Goal: Transaction & Acquisition: Purchase product/service

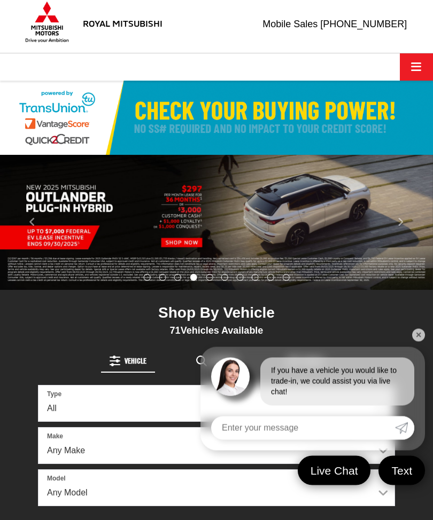
scroll to position [6, 0]
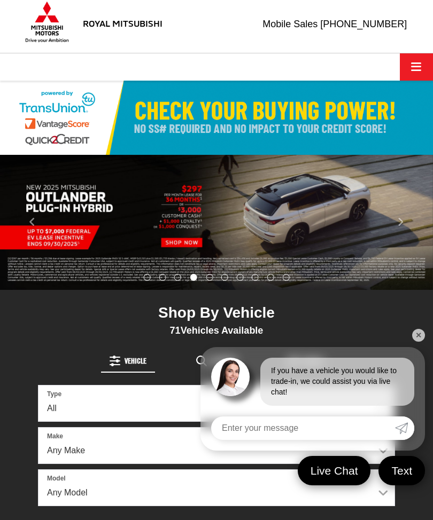
click at [334, 440] on input "Enter your message" at bounding box center [303, 429] width 184 height 24
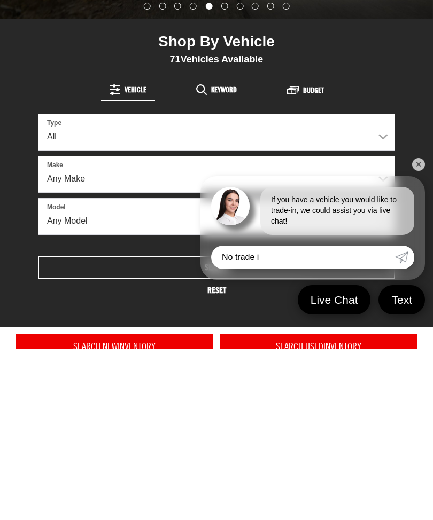
type input "No trade in"
click at [410, 417] on link "Submit" at bounding box center [404, 429] width 19 height 24
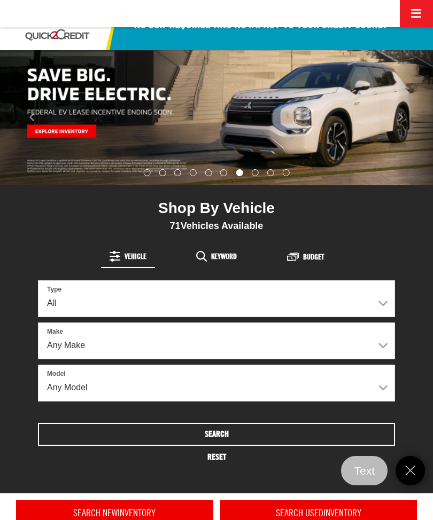
scroll to position [116, 0]
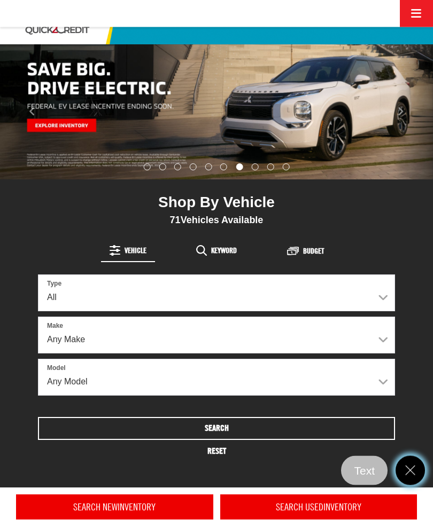
click at [418, 486] on link "Close" at bounding box center [409, 470] width 29 height 29
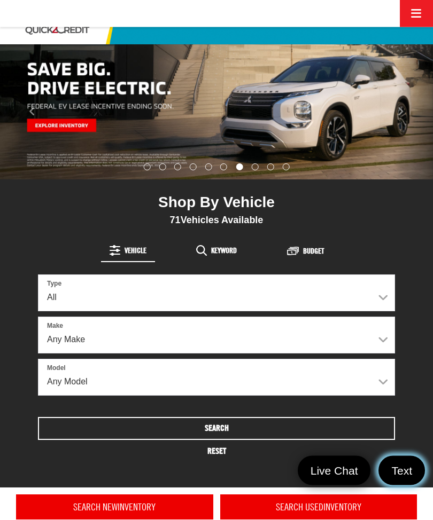
click at [418, 486] on link "Text" at bounding box center [401, 470] width 46 height 29
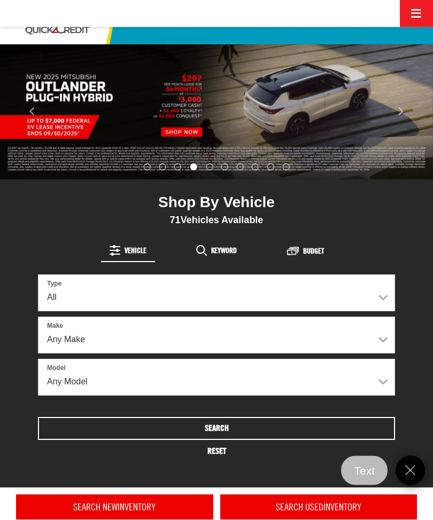
scroll to position [116, 0]
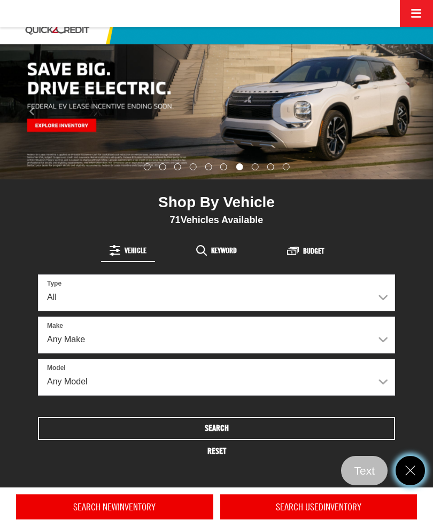
click at [414, 478] on icon "Close" at bounding box center [410, 471] width 14 height 14
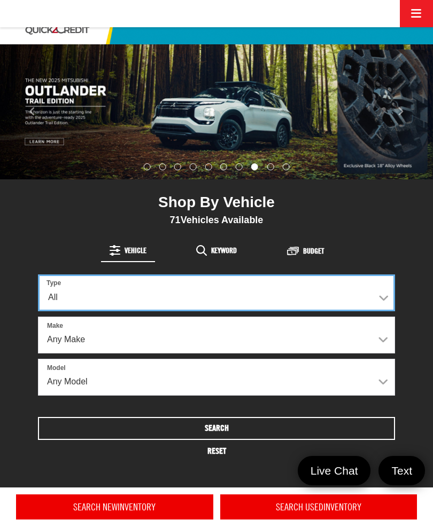
click at [385, 291] on select "All New Used" at bounding box center [216, 293] width 357 height 37
select select "Type:U"
select select
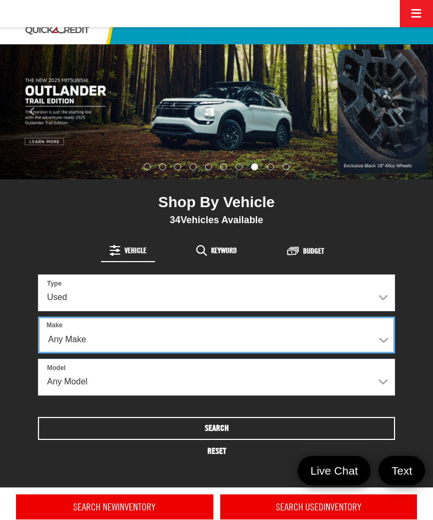
click at [382, 340] on select "Any Make Buick Chevrolet GMC Honda Hyundai Mitsubishi Nissan Toyota Volkswagen" at bounding box center [216, 335] width 357 height 37
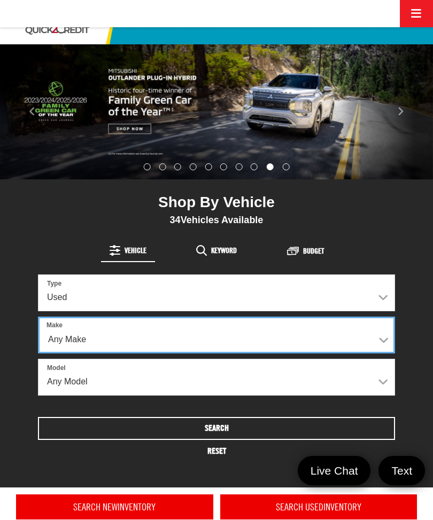
select select "GMC"
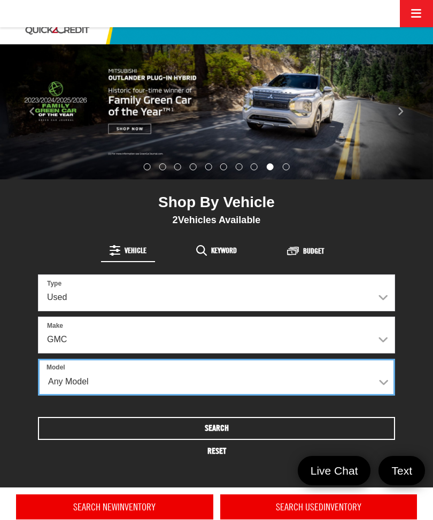
click at [387, 376] on select "Any Model Terrain" at bounding box center [216, 377] width 357 height 37
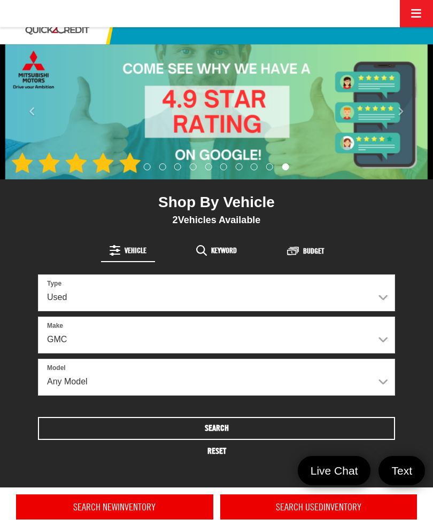
click at [246, 430] on button "Search" at bounding box center [216, 428] width 357 height 23
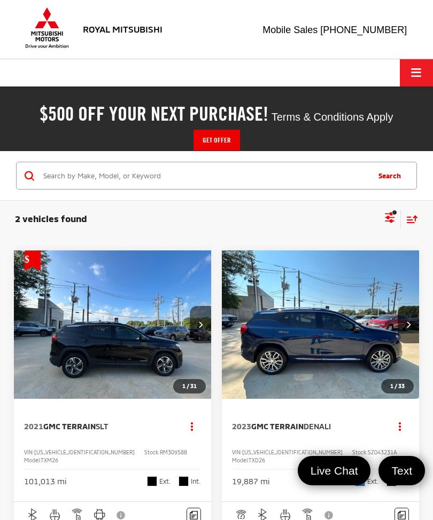
click at [378, 330] on img "2023 GMC Terrain Denali 0" at bounding box center [320, 325] width 199 height 149
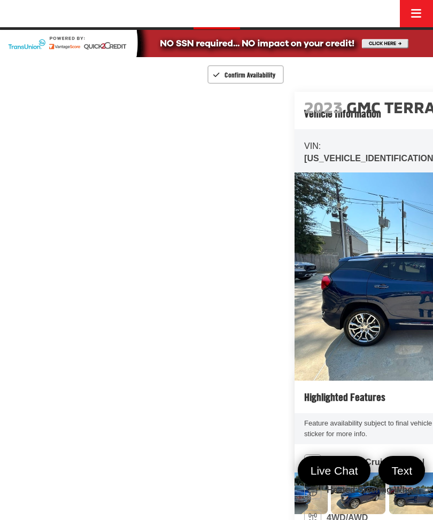
scroll to position [0, 211]
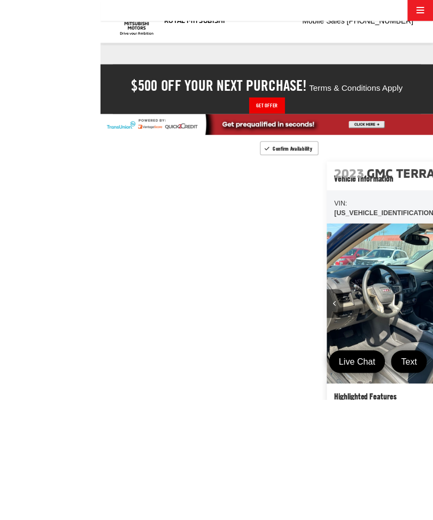
scroll to position [149, 0]
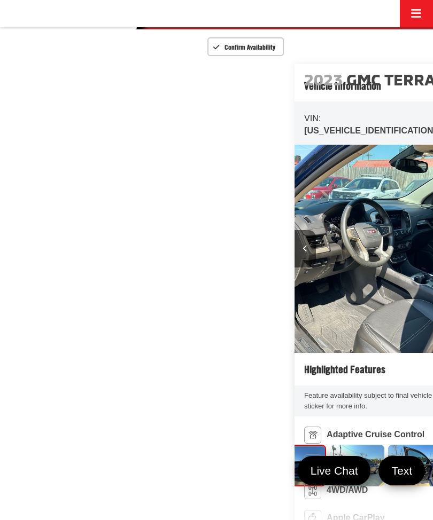
click at [332, 445] on img "Expand Photo 7" at bounding box center [357, 466] width 56 height 42
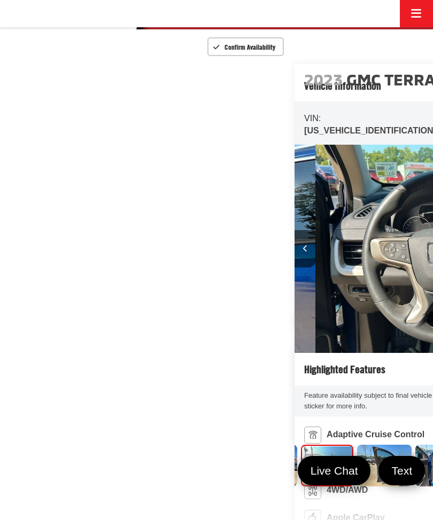
scroll to position [0, 461]
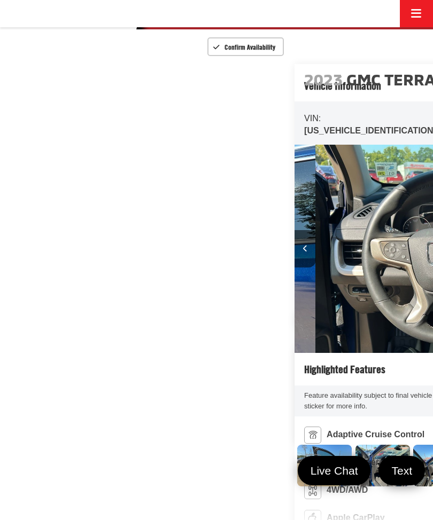
click at [332, 445] on img "Expand Photo 8" at bounding box center [324, 466] width 56 height 42
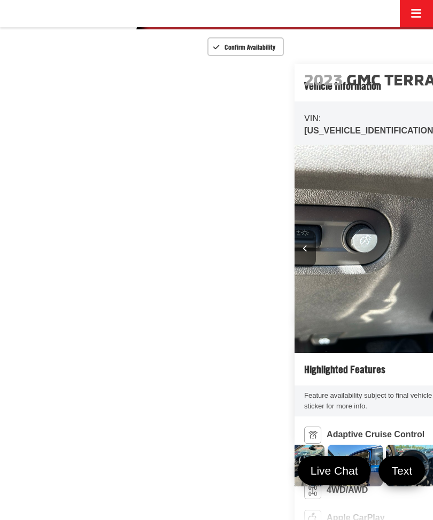
scroll to position [0, 552]
click at [377, 445] on img "Expand Photo 10" at bounding box center [349, 466] width 56 height 42
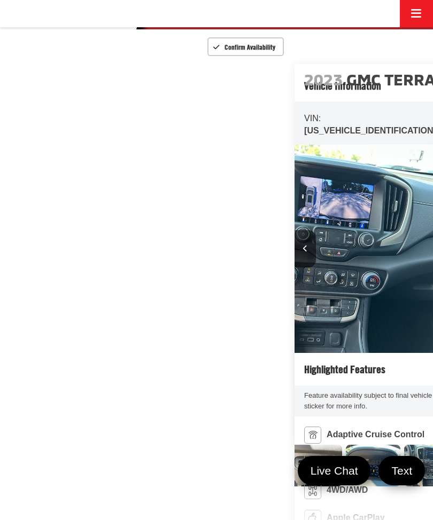
scroll to position [0, 4327]
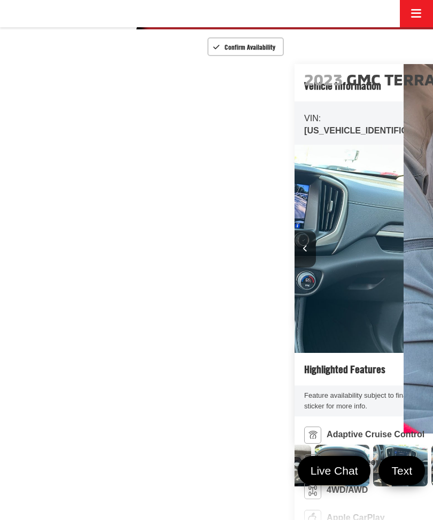
click at [311, 445] on img "Expand Photo 12" at bounding box center [284, 466] width 56 height 42
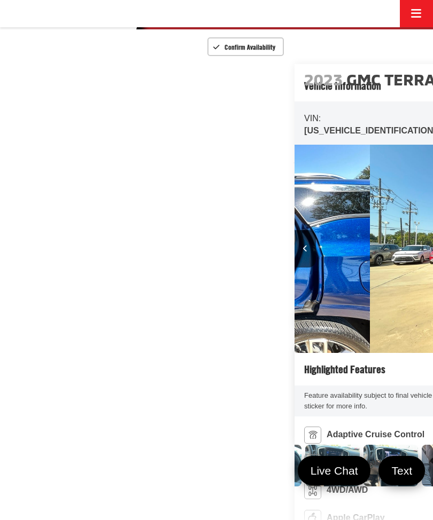
scroll to position [0, 916]
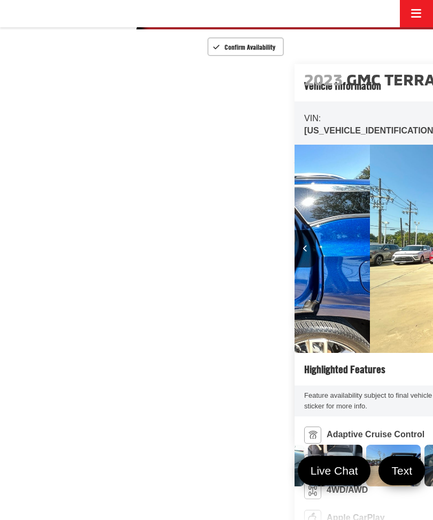
click at [246, 445] on img "Expand Photo 14" at bounding box center [219, 466] width 56 height 42
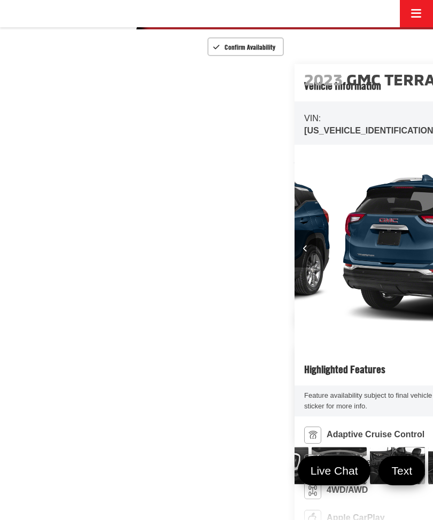
scroll to position [0, 1611]
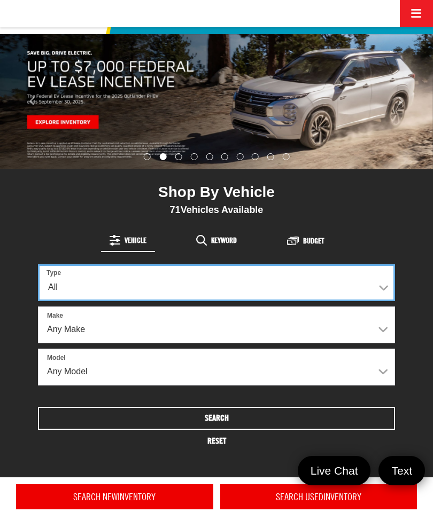
click at [379, 285] on select "All New Used" at bounding box center [216, 282] width 357 height 37
select select "Type:U"
select select
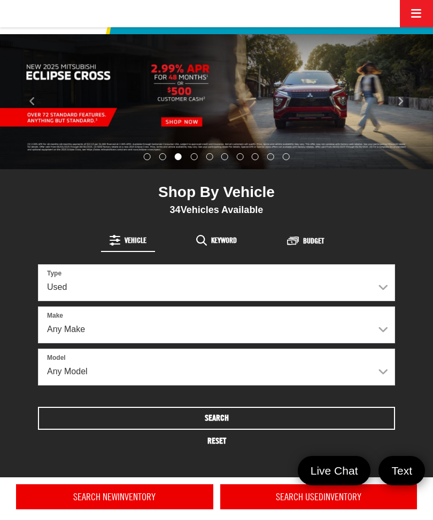
click at [260, 419] on button "Search" at bounding box center [216, 418] width 357 height 23
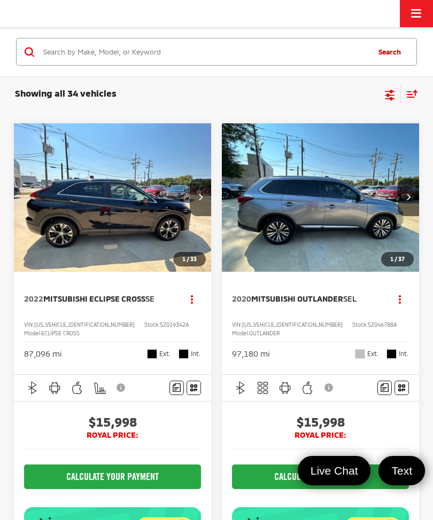
scroll to position [124, 0]
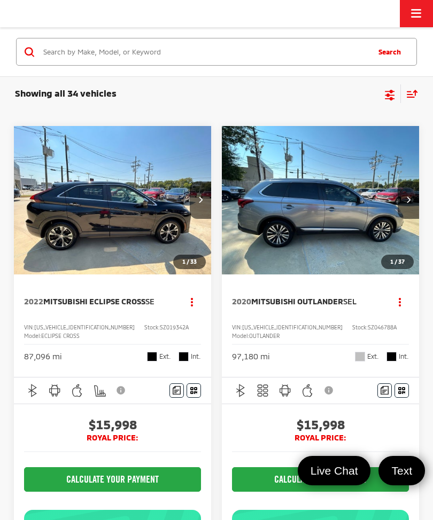
click at [354, 245] on img "2020 Mitsubishi Outlander SEL 0" at bounding box center [320, 200] width 199 height 149
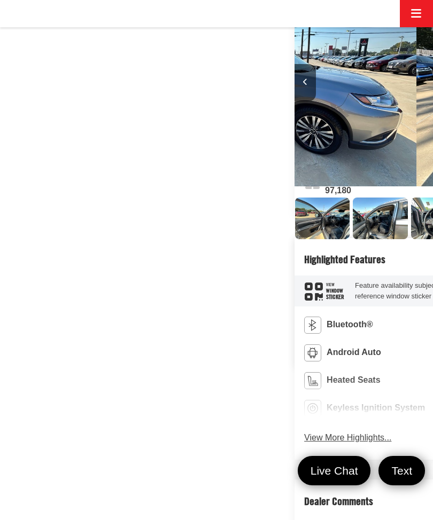
scroll to position [0, 526]
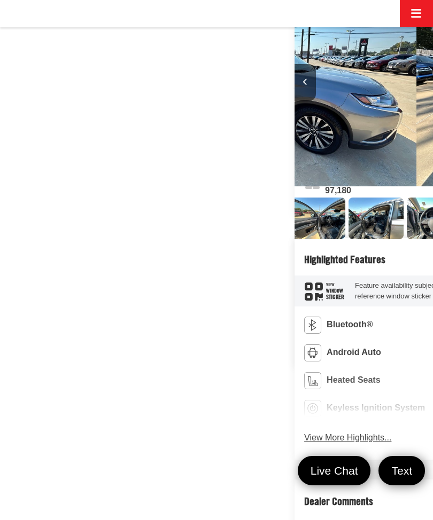
click at [115, 239] on img "Expand Photo 6" at bounding box center [143, 219] width 56 height 42
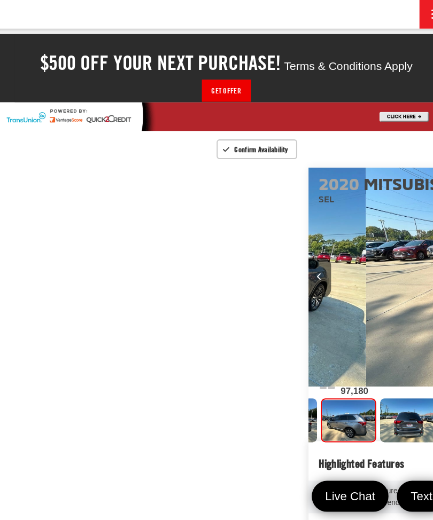
scroll to position [0, 0]
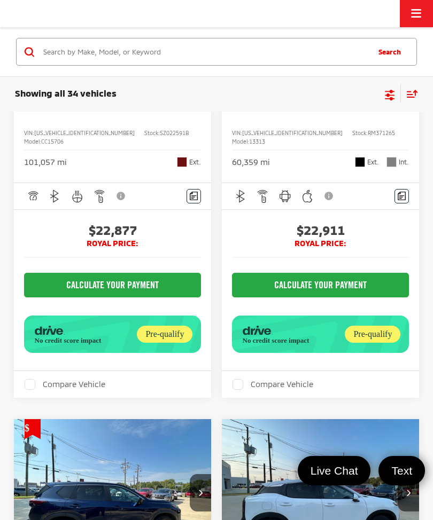
scroll to position [4694, 0]
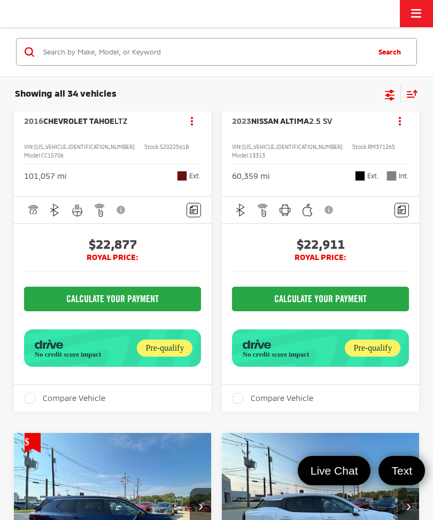
click at [115, 196] on div "2016 Chevrolet Tahoe LTZ Copy Link Share Print View Details VIN: 1GNSCCKCXGR381…" at bounding box center [112, 144] width 197 height 103
click at [131, 127] on span "2016 Chevrolet Tahoe LTZ" at bounding box center [77, 120] width 107 height 11
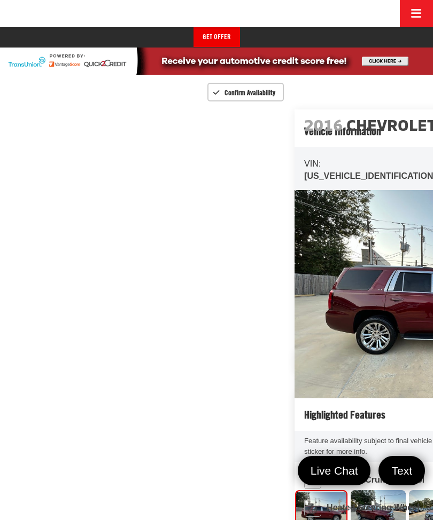
scroll to position [104, 0]
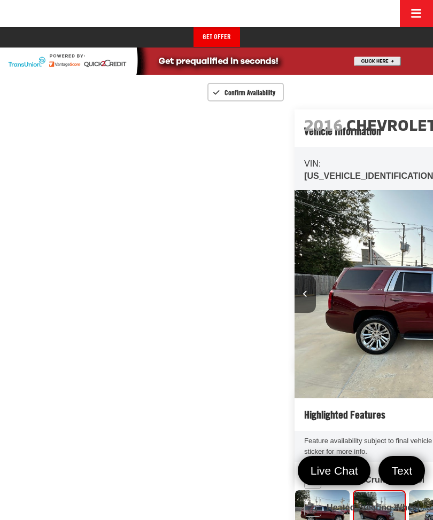
scroll to position [0, 433]
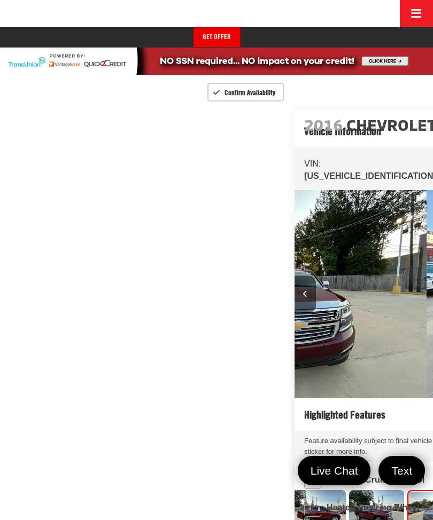
scroll to position [0, 7]
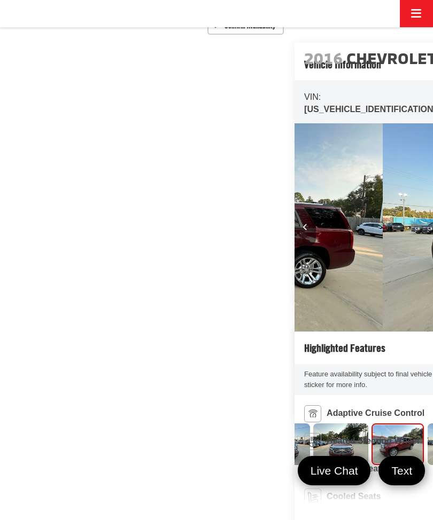
scroll to position [170, 0]
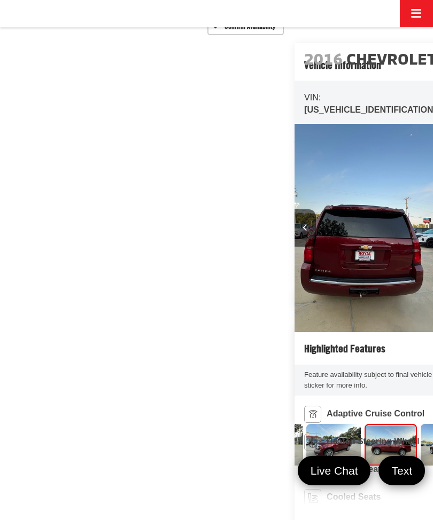
scroll to position [0, 189]
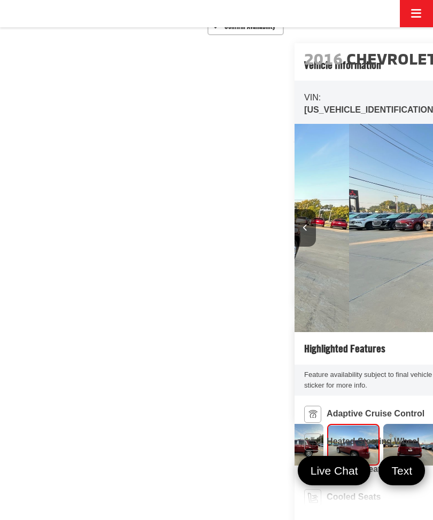
scroll to position [0, 279]
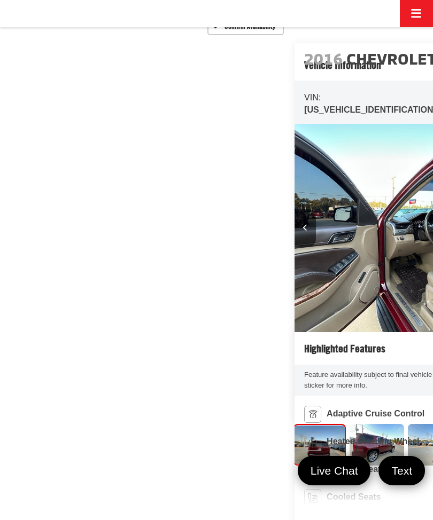
scroll to position [0, 2596]
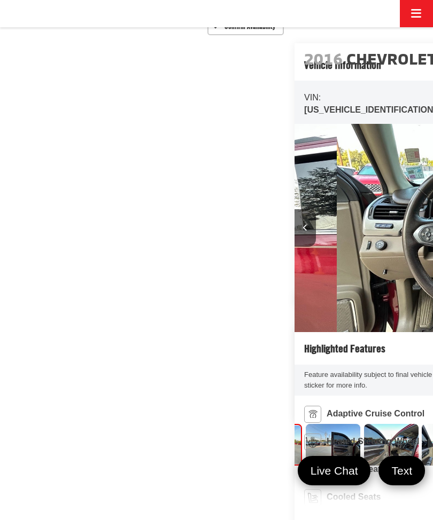
scroll to position [0, 3029]
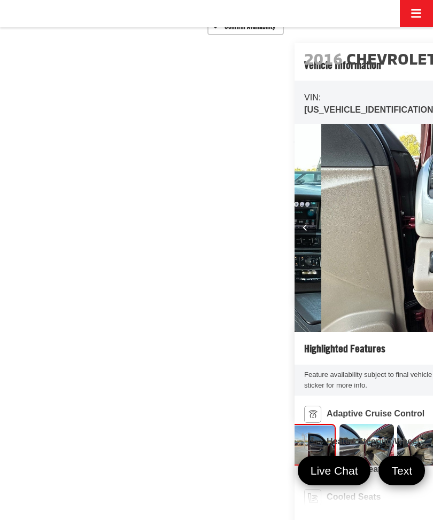
scroll to position [0, 0]
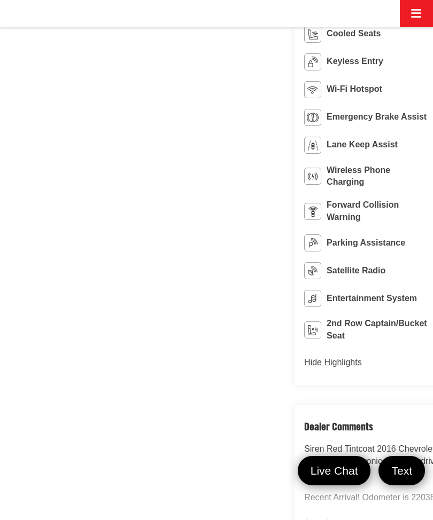
scroll to position [619, 0]
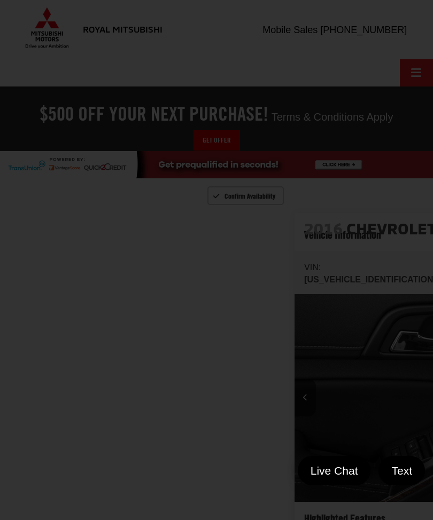
scroll to position [0, 0]
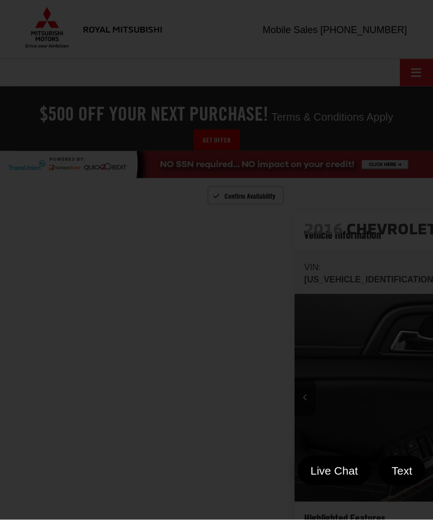
click at [406, 316] on div at bounding box center [216, 260] width 433 height 520
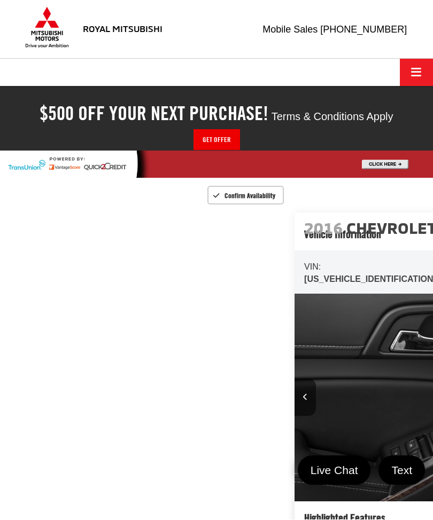
scroll to position [1, 0]
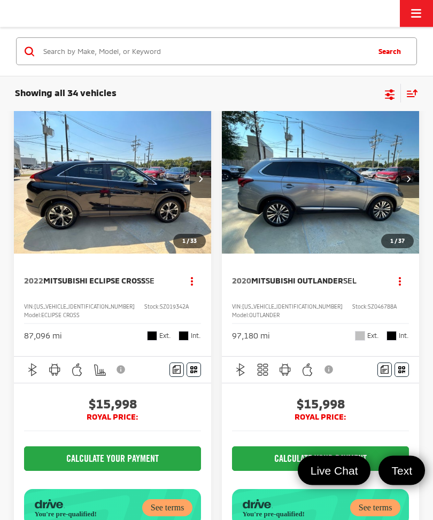
scroll to position [147, 0]
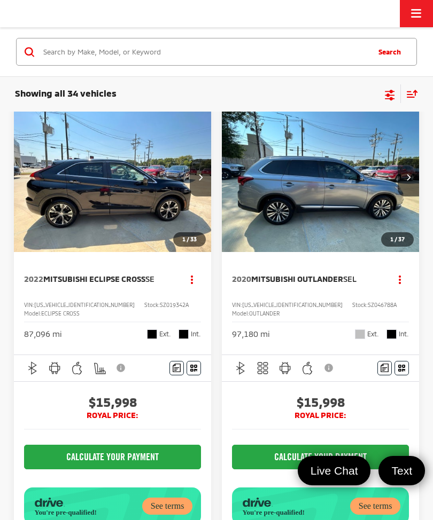
click at [232, 435] on capital-one-entry-button at bounding box center [232, 435] width 0 height 0
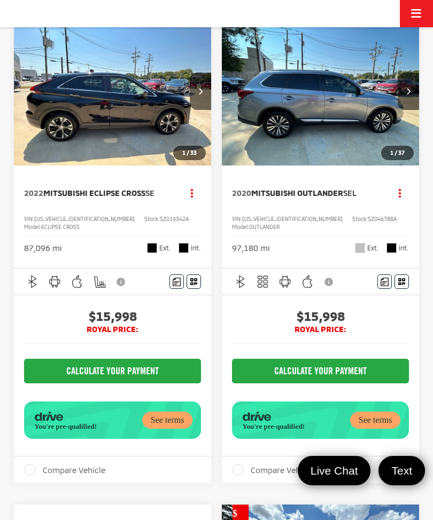
scroll to position [161, 0]
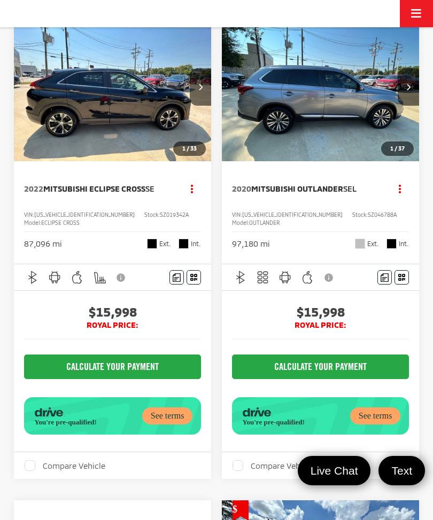
click at [349, 128] on img "2020 Mitsubishi Outlander SEL 0" at bounding box center [320, 87] width 199 height 149
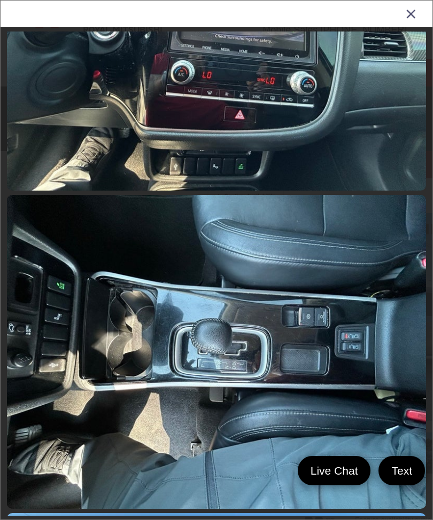
scroll to position [4932, 0]
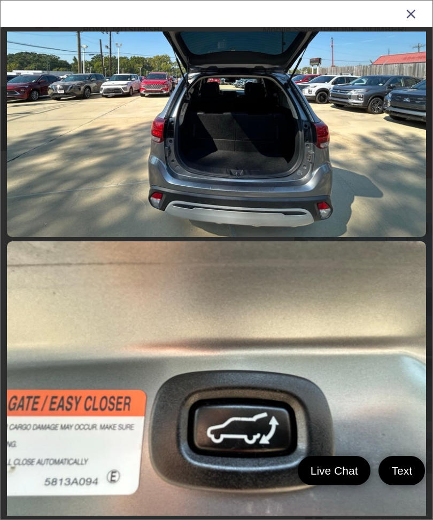
click at [430, 19] on div "2020 Mitsubishi Outlander" at bounding box center [217, 14] width 432 height 27
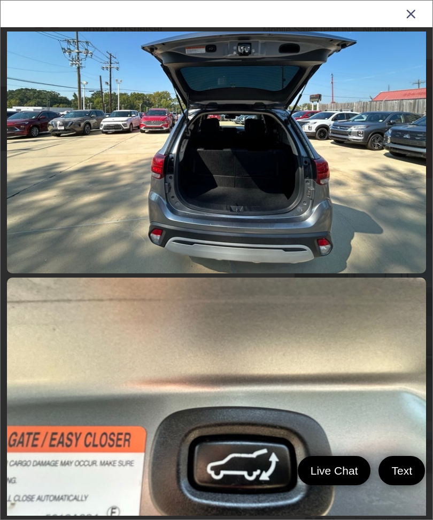
click at [429, 19] on div "2020 Mitsubishi Outlander" at bounding box center [217, 14] width 432 height 27
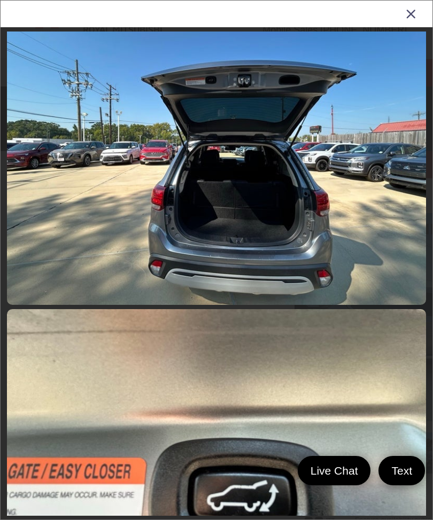
scroll to position [6407, 0]
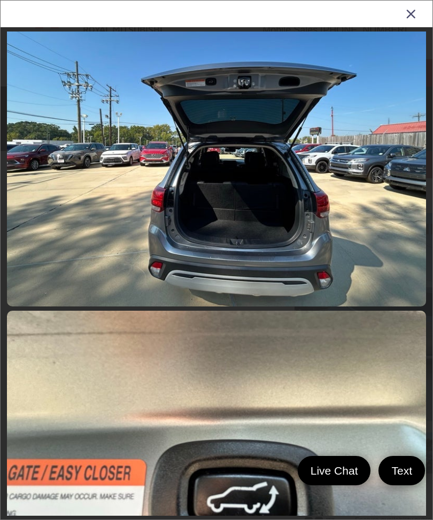
click at [415, 14] on icon "Close gallery" at bounding box center [410, 13] width 11 height 14
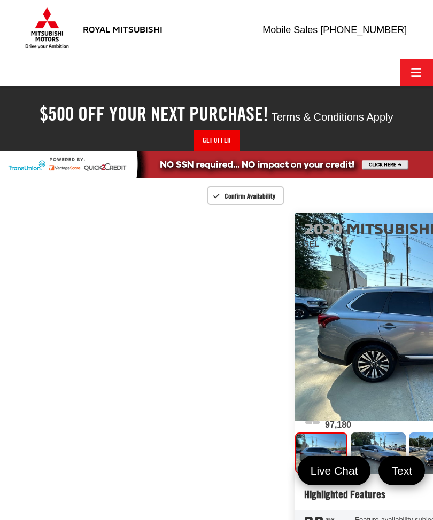
scroll to position [0, 0]
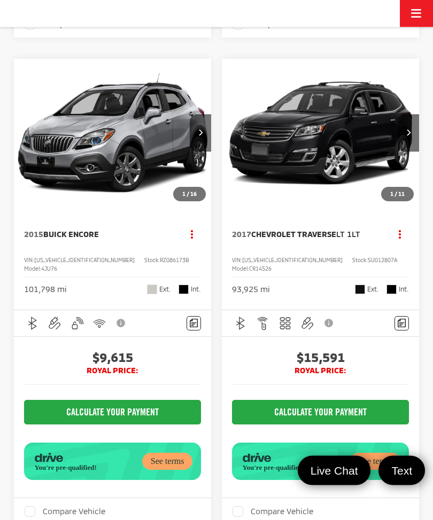
scroll to position [1579, 0]
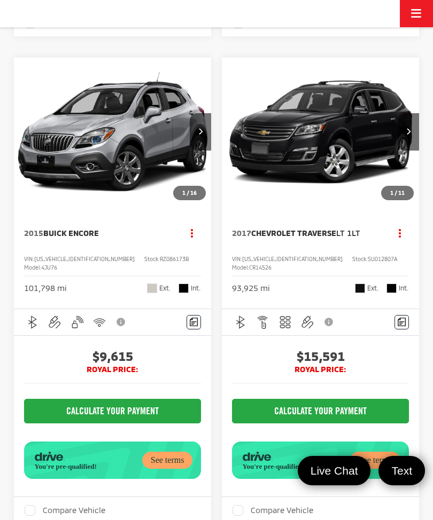
click at [107, 308] on div "2015 Buick Encore Copy Link Share Print View Details VIN: KL4CJASB7FB228258 Sto…" at bounding box center [112, 257] width 197 height 103
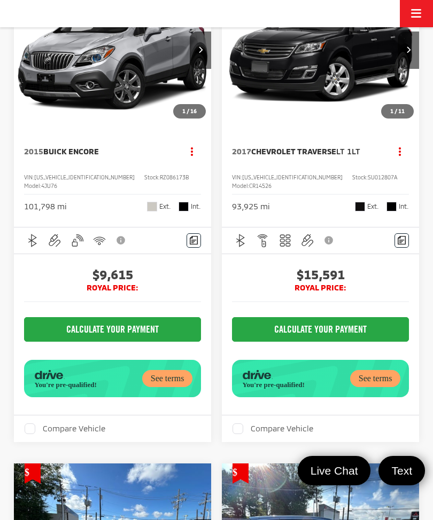
scroll to position [1668, 0]
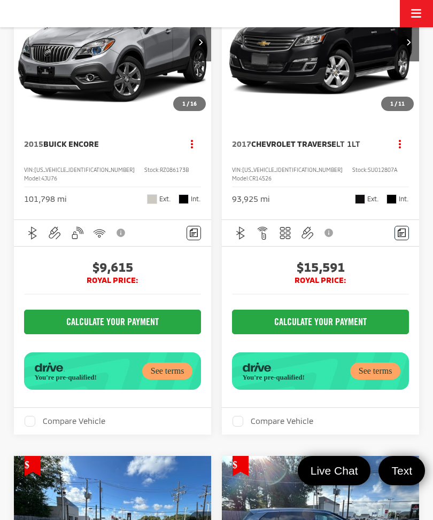
click at [24, 300] on capital-one-entry-button at bounding box center [24, 300] width 0 height 0
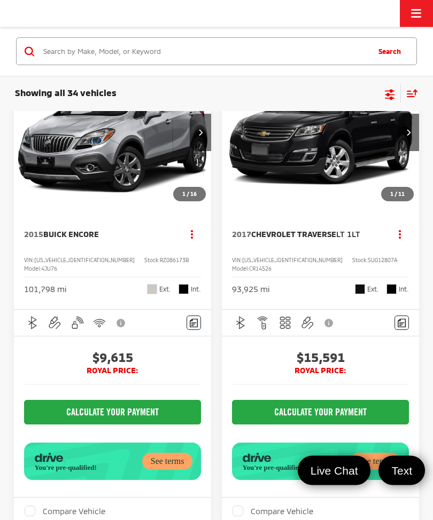
scroll to position [1610, 0]
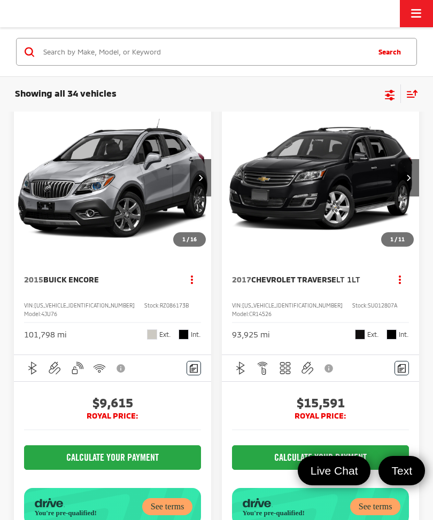
click at [137, 253] on img "2015 Buick Encore Base 0" at bounding box center [112, 178] width 199 height 149
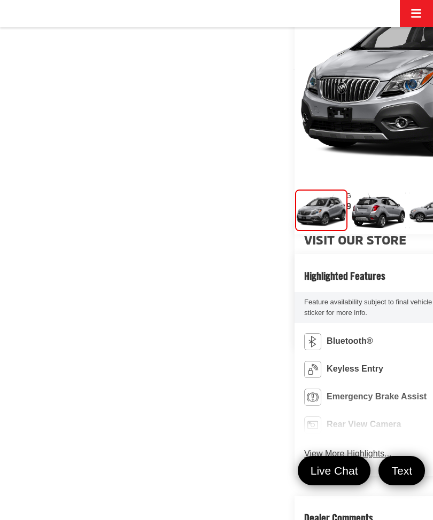
scroll to position [241, 0]
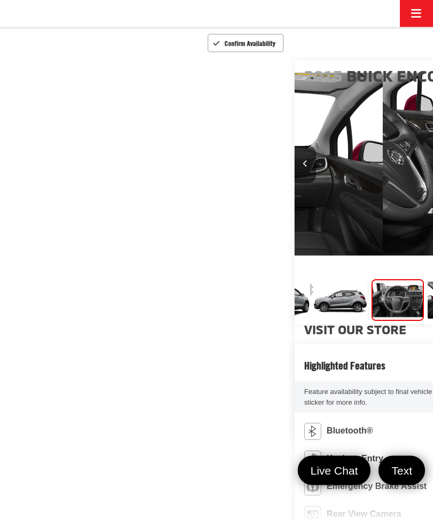
scroll to position [189, 0]
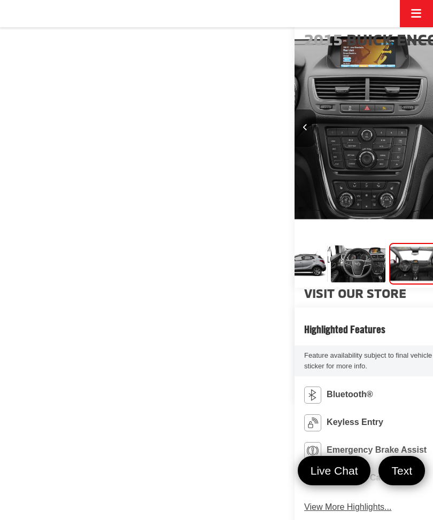
scroll to position [0, 189]
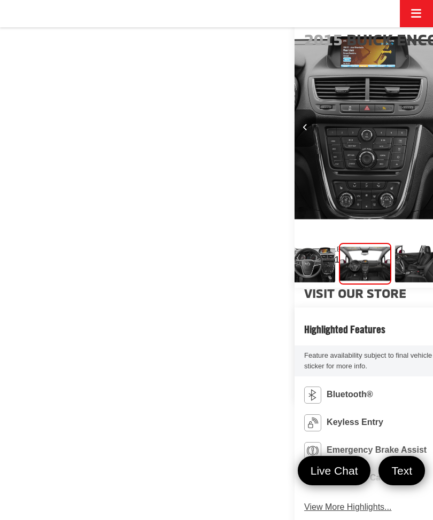
click at [394, 285] on img "Expand Photo 5" at bounding box center [422, 264] width 56 height 42
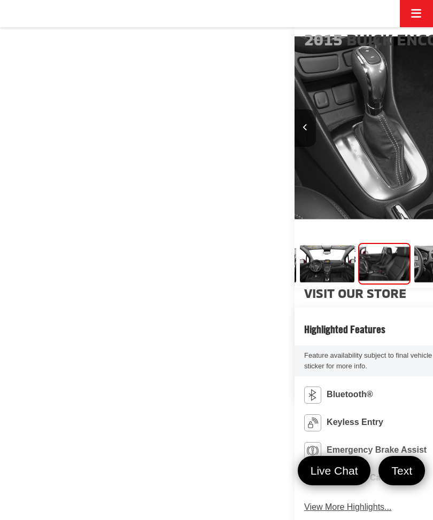
scroll to position [0, 279]
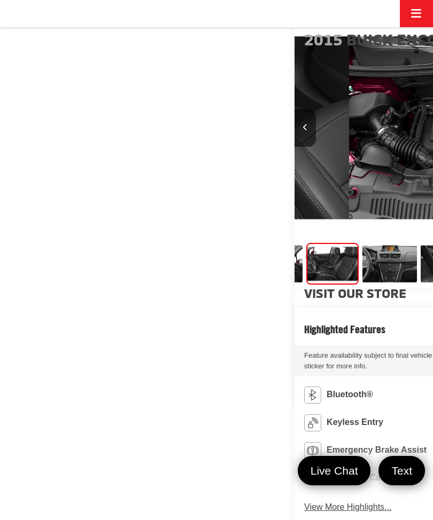
click at [362, 285] on img "Expand Photo 6" at bounding box center [390, 264] width 56 height 42
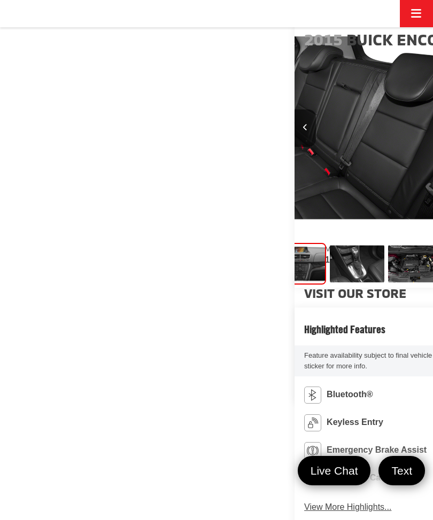
scroll to position [0, 2596]
click at [329, 285] on img "Expand Photo 7" at bounding box center [357, 264] width 56 height 42
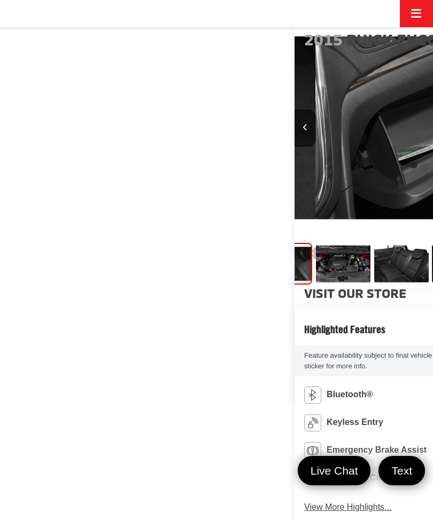
scroll to position [0, 461]
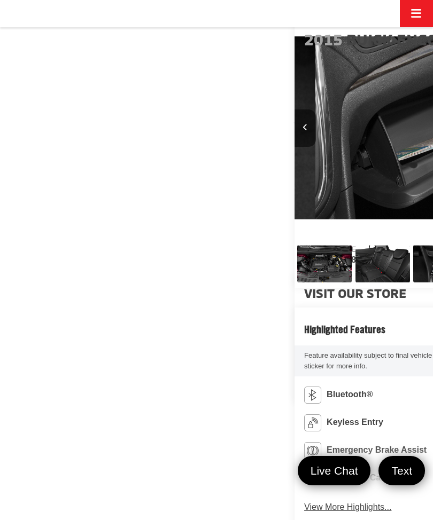
click at [320, 285] on img "Expand Photo 8" at bounding box center [324, 264] width 56 height 42
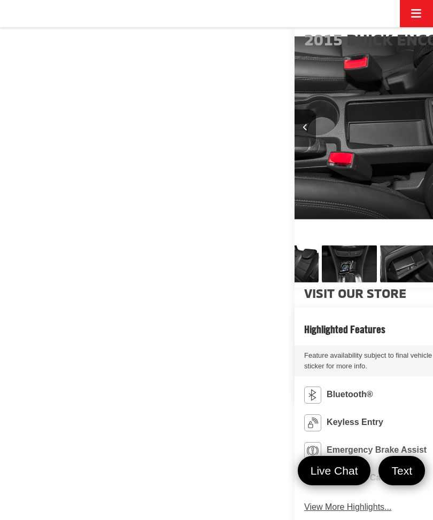
scroll to position [0, 3462]
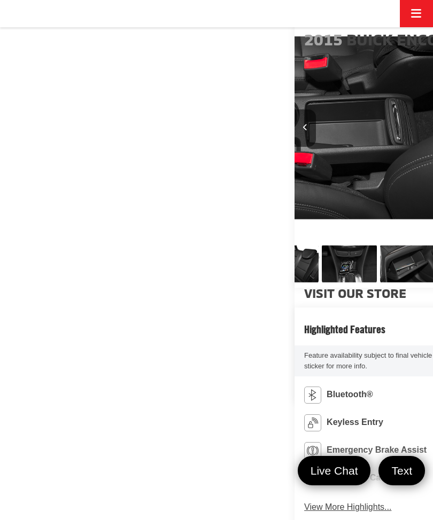
click at [317, 285] on img "Expand Photo 9" at bounding box center [291, 264] width 56 height 42
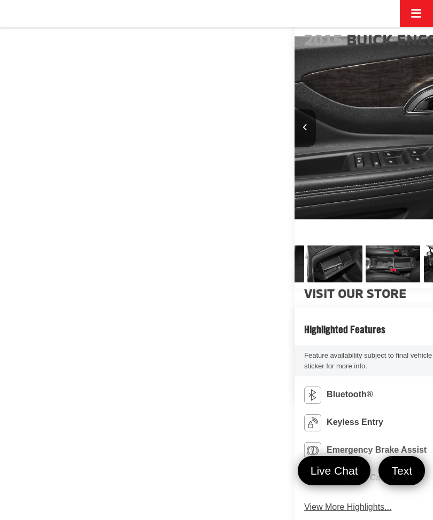
scroll to position [0, 643]
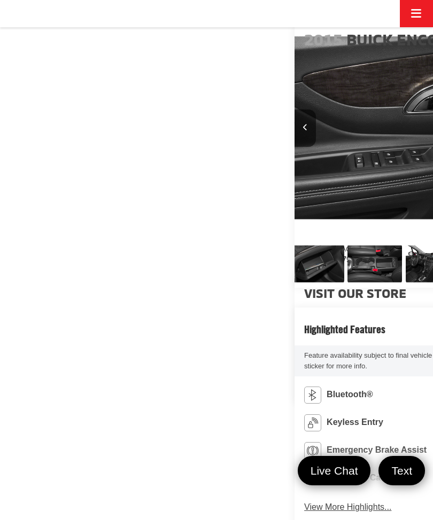
click at [286, 285] on img "Expand Photo 10" at bounding box center [258, 264] width 56 height 42
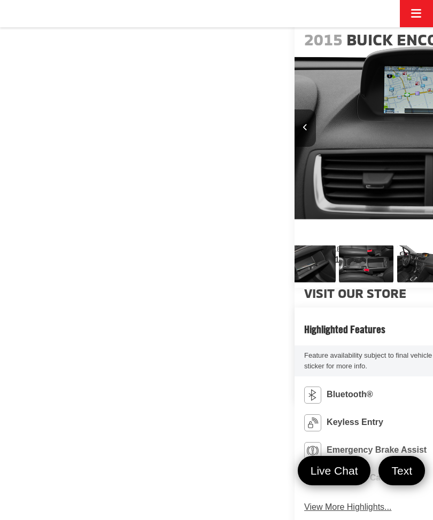
scroll to position [0, 0]
click at [316, 285] on img "Expand Photo 11" at bounding box center [308, 264] width 56 height 42
click at [338, 285] on img "Expand Photo 12" at bounding box center [366, 264] width 56 height 42
click at [396, 285] on img "Expand Photo 13" at bounding box center [424, 264] width 56 height 42
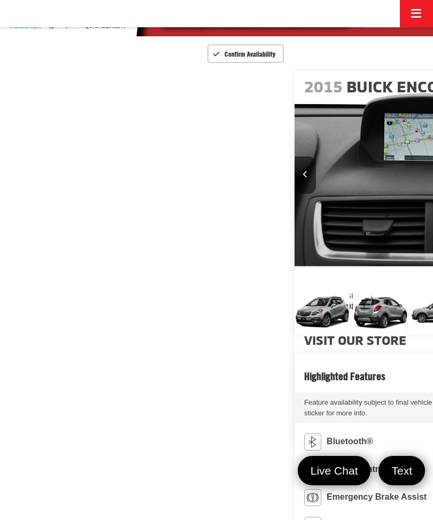
click at [352, 332] on img "Expand Photo 1" at bounding box center [380, 311] width 56 height 42
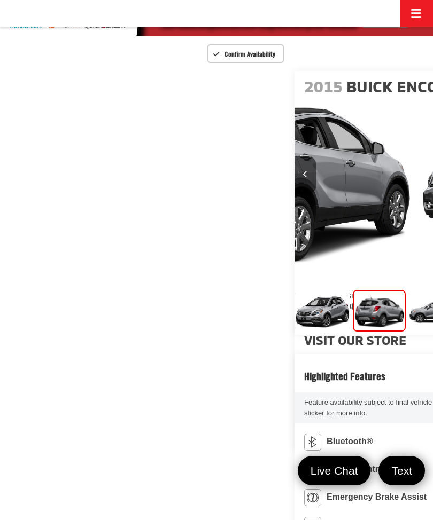
click at [294, 332] on img "Expand Photo 0" at bounding box center [322, 311] width 56 height 42
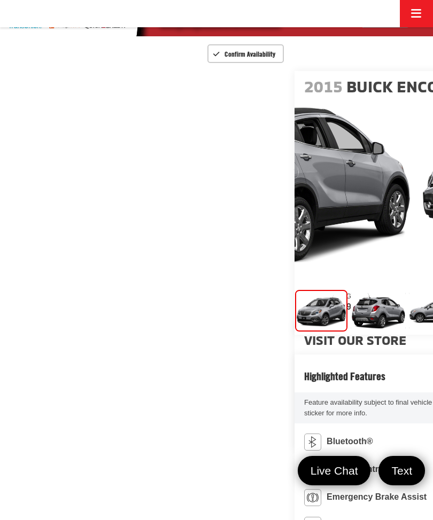
scroll to position [0, 0]
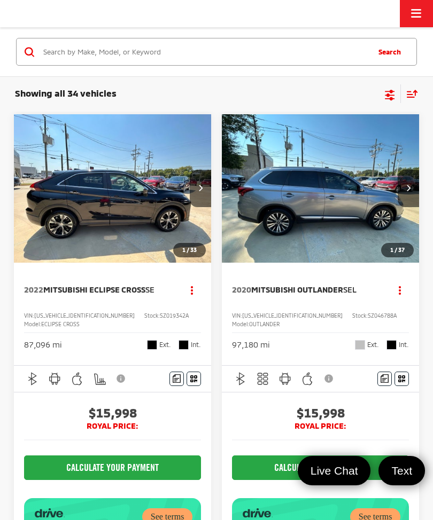
scroll to position [155, 0]
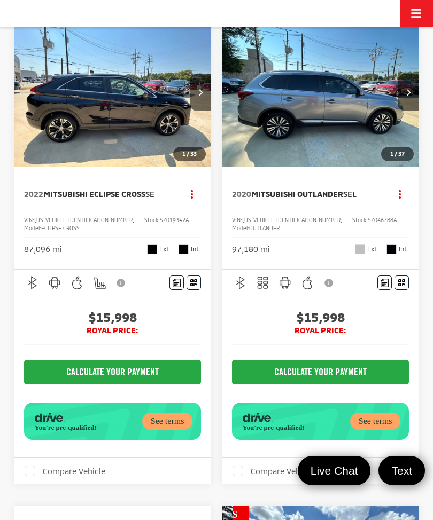
click at [335, 119] on img "2020 Mitsubishi Outlander SEL 0" at bounding box center [320, 92] width 199 height 149
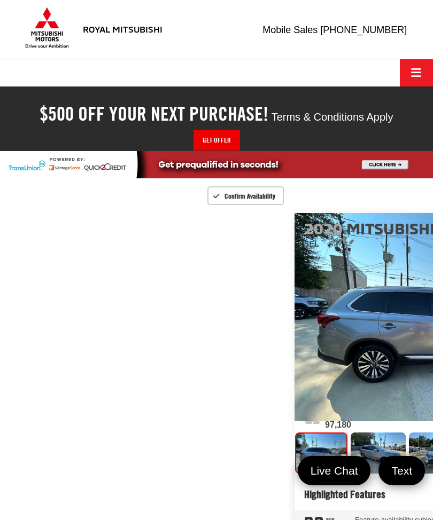
scroll to position [125, 0]
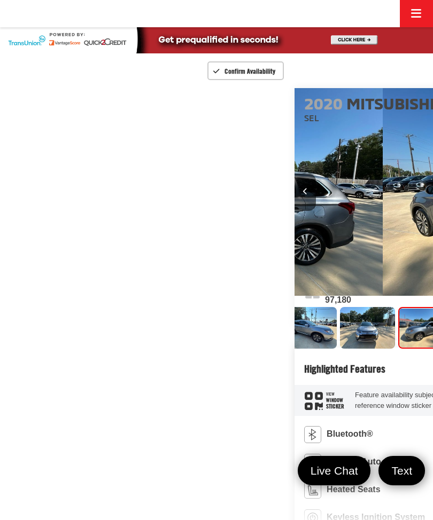
scroll to position [0, 98]
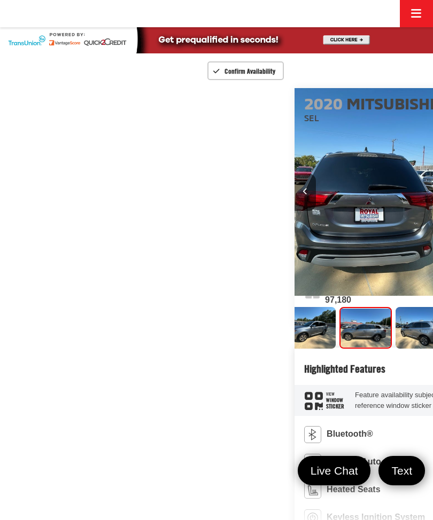
scroll to position [0, 1731]
click at [394, 349] on img "Expand Photo 5" at bounding box center [422, 328] width 56 height 42
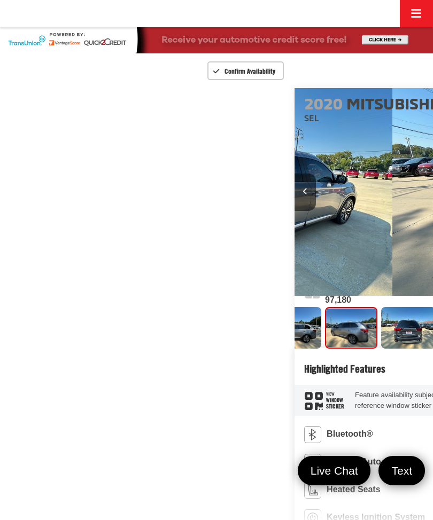
scroll to position [0, 279]
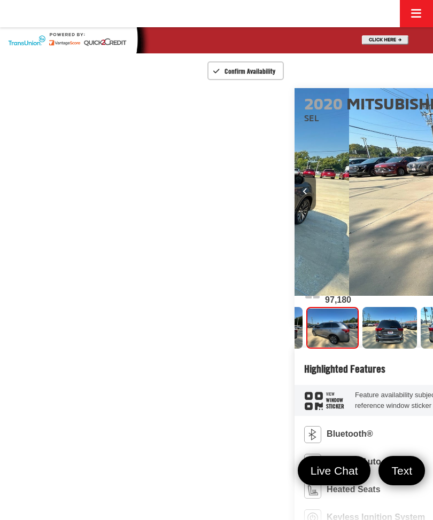
click at [362, 349] on img "Expand Photo 6" at bounding box center [390, 328] width 56 height 42
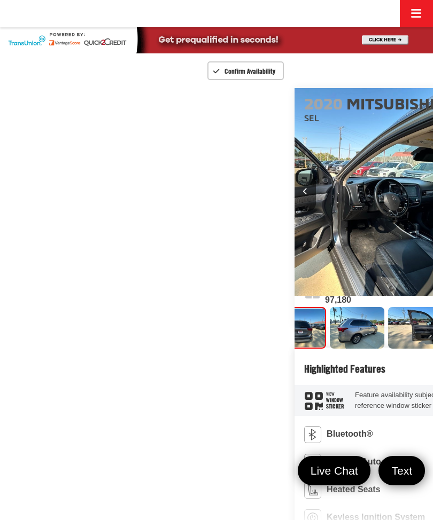
scroll to position [0, 370]
click at [335, 349] on img "Expand Photo 7" at bounding box center [357, 328] width 56 height 42
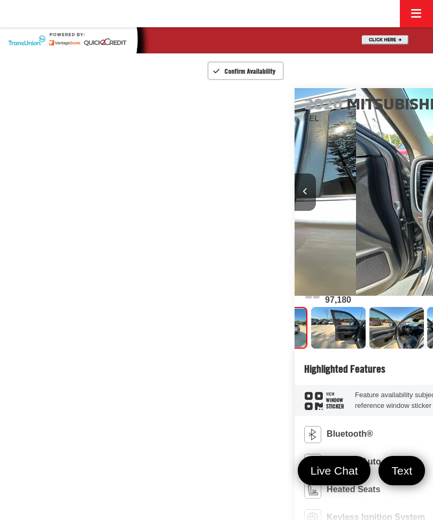
scroll to position [0, 3029]
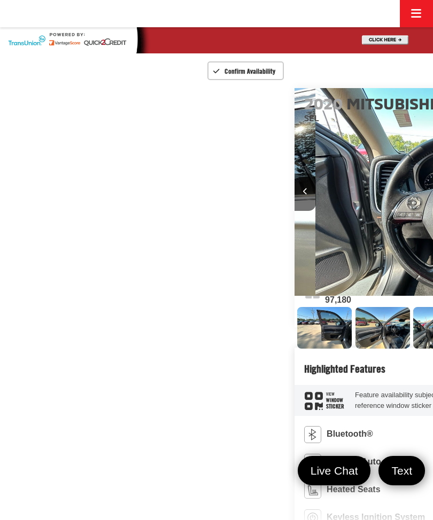
click at [335, 349] on img "Expand Photo 8" at bounding box center [324, 328] width 56 height 42
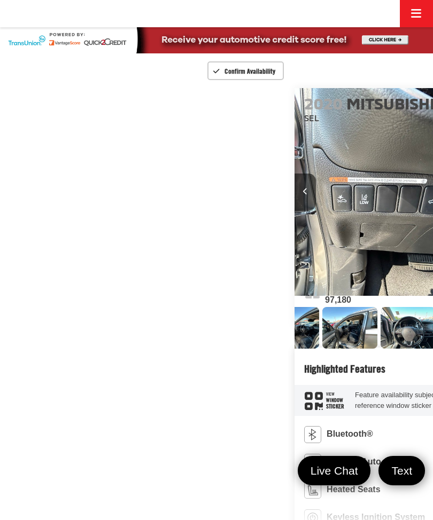
scroll to position [0, 3462]
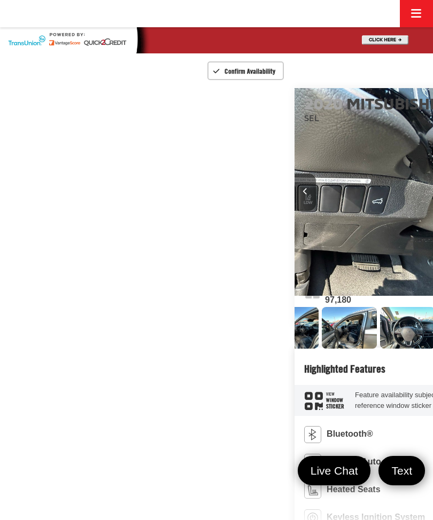
click at [318, 349] on img "Expand Photo 9" at bounding box center [291, 328] width 56 height 42
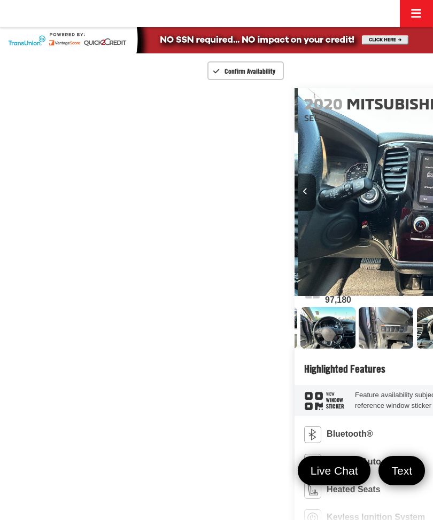
scroll to position [0, 0]
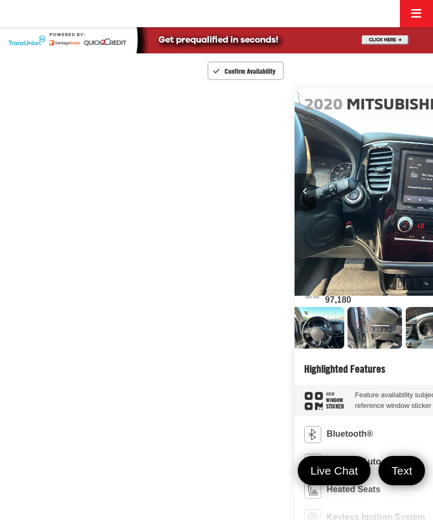
click at [286, 349] on img "Expand Photo 10" at bounding box center [258, 328] width 56 height 42
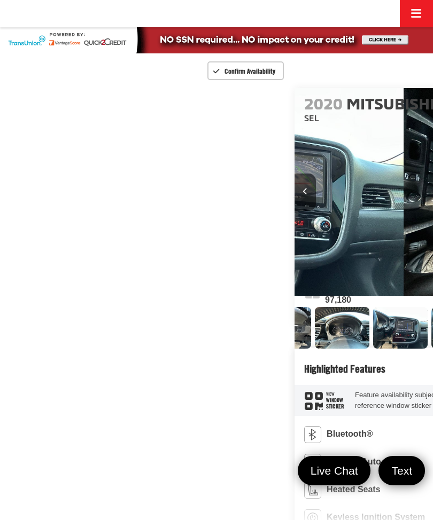
click at [253, 349] on img "Expand Photo 11" at bounding box center [226, 328] width 56 height 42
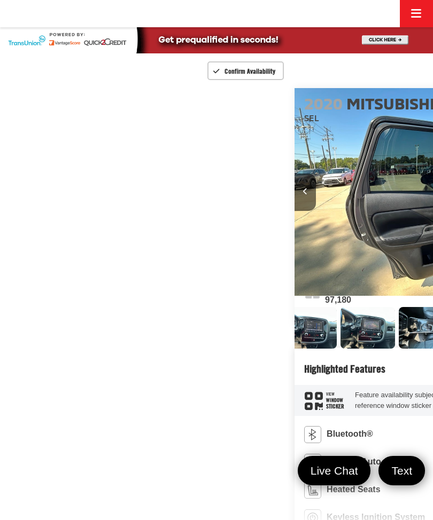
click at [221, 349] on img "Expand Photo 12" at bounding box center [193, 328] width 56 height 42
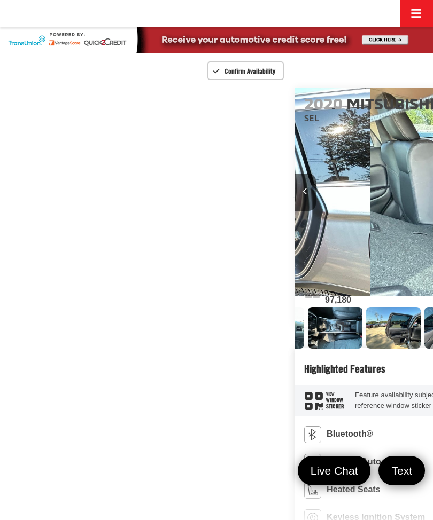
click at [188, 349] on img "Expand Photo 13" at bounding box center [160, 328] width 56 height 42
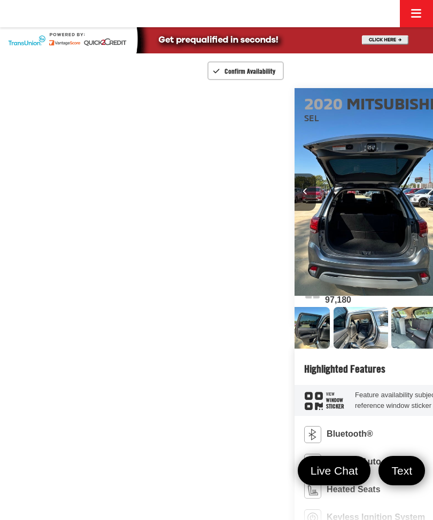
click at [155, 349] on img "Expand Photo 14" at bounding box center [128, 328] width 56 height 42
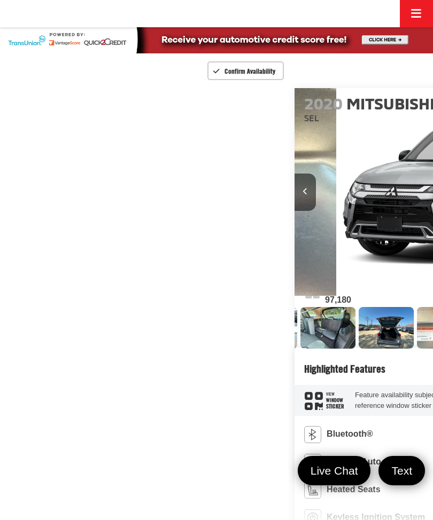
click at [123, 349] on img "Expand Photo 15" at bounding box center [95, 328] width 56 height 42
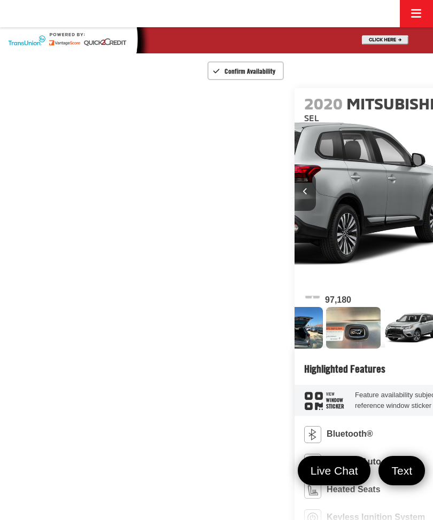
click at [90, 349] on img "Expand Photo 16" at bounding box center [63, 328] width 56 height 42
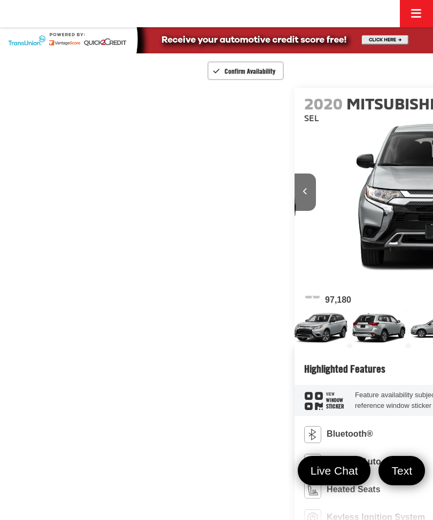
click at [58, 349] on img "Expand Photo 17" at bounding box center [30, 328] width 56 height 42
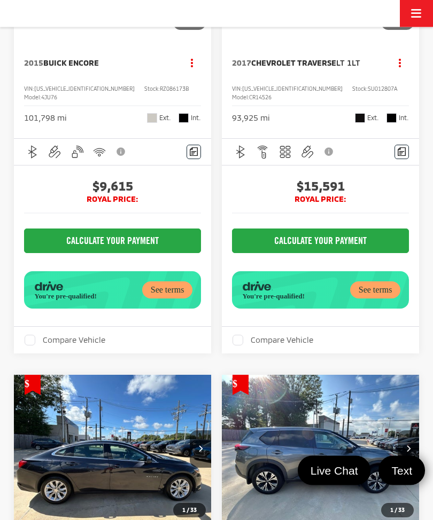
scroll to position [1750, 0]
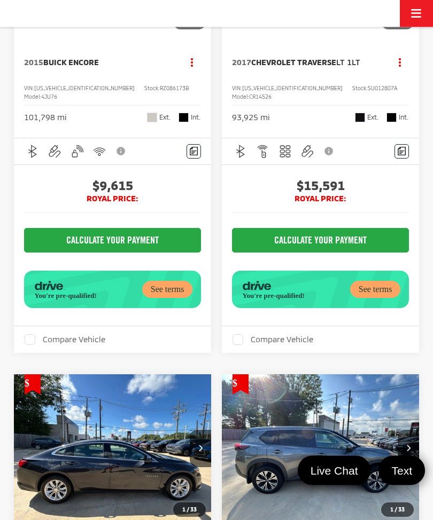
click at [128, 253] on button "CALCULATE YOUR PAYMENT" at bounding box center [112, 241] width 177 height 25
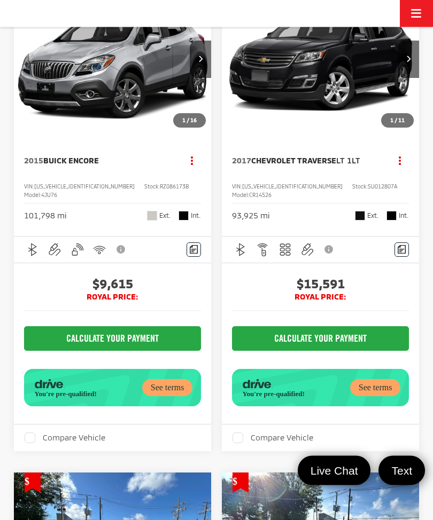
scroll to position [1652, 0]
click at [107, 134] on img "2015 Buick Encore Base 0" at bounding box center [112, 59] width 199 height 149
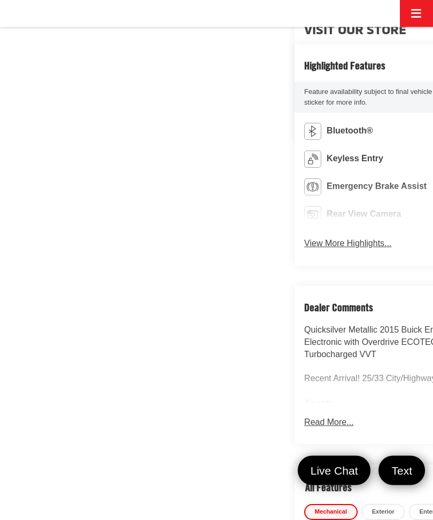
scroll to position [416, 0]
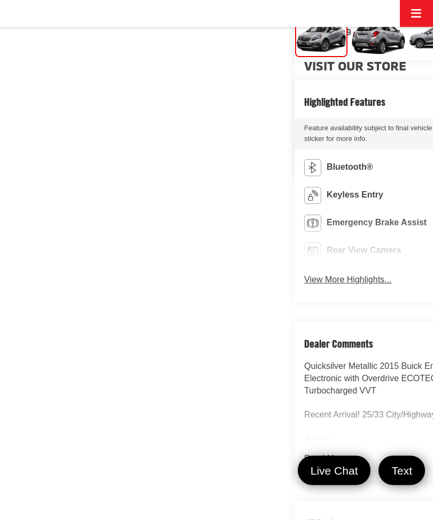
click at [304, 24] on link "I'm Interested" at bounding box center [432, 11] width 257 height 25
